Goal: Information Seeking & Learning: Learn about a topic

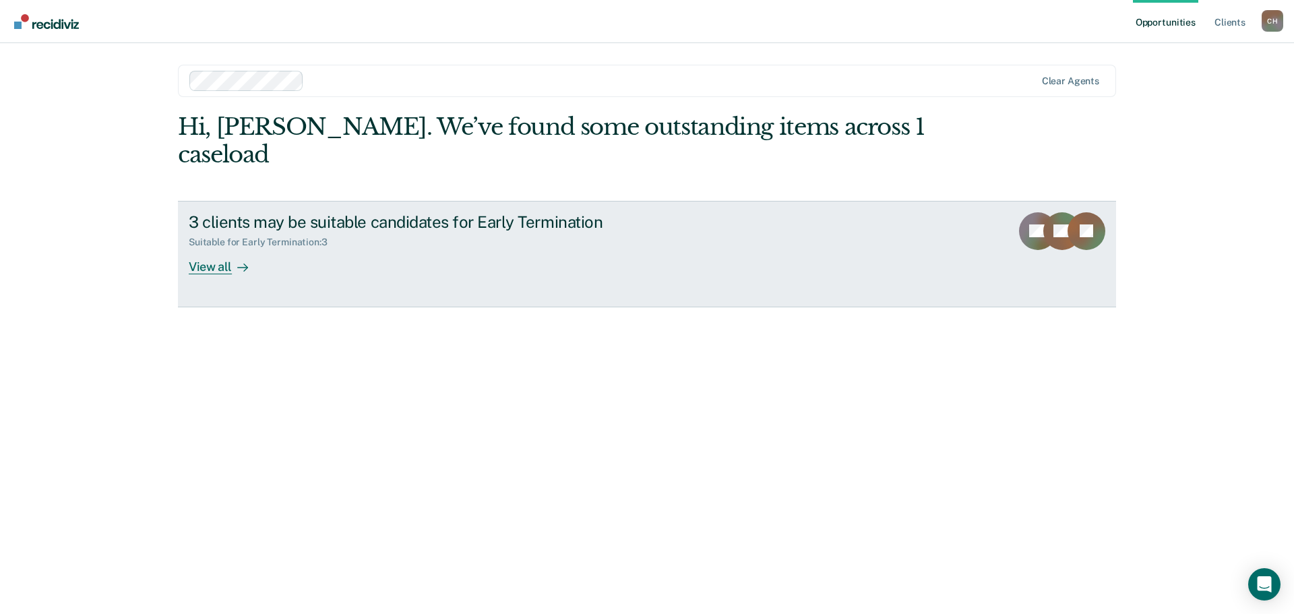
click at [676, 269] on div "3 clients may be suitable candidates for Early Termination Suitable for Early T…" at bounding box center [441, 243] width 505 height 62
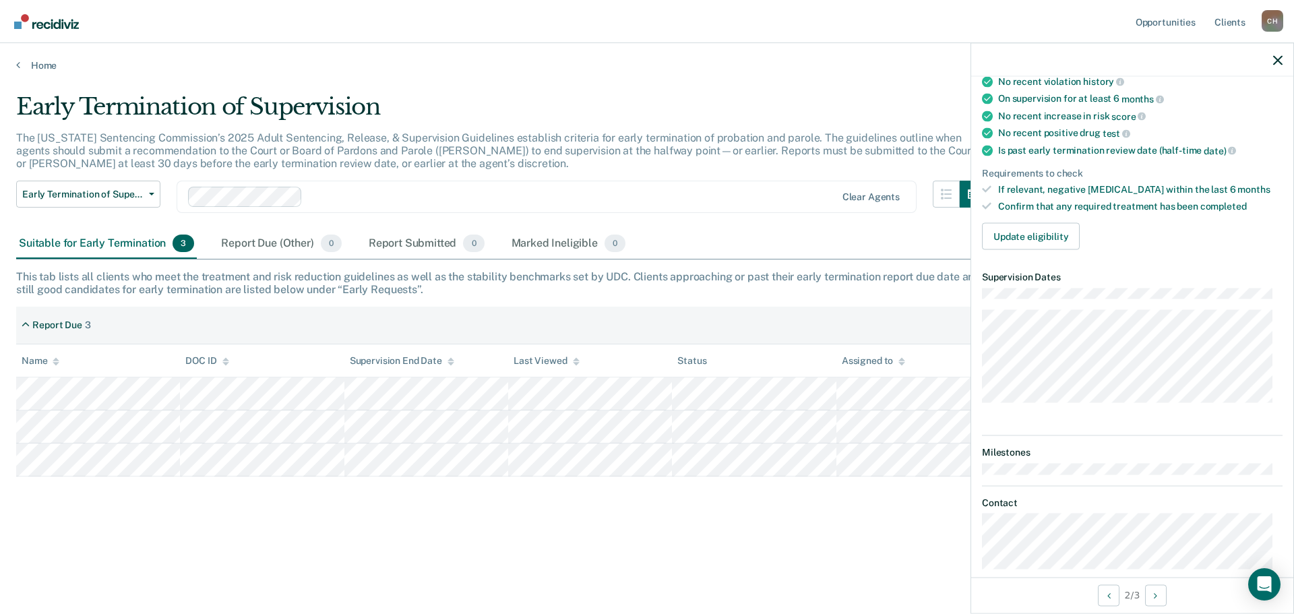
scroll to position [174, 0]
